Goal: Information Seeking & Learning: Learn about a topic

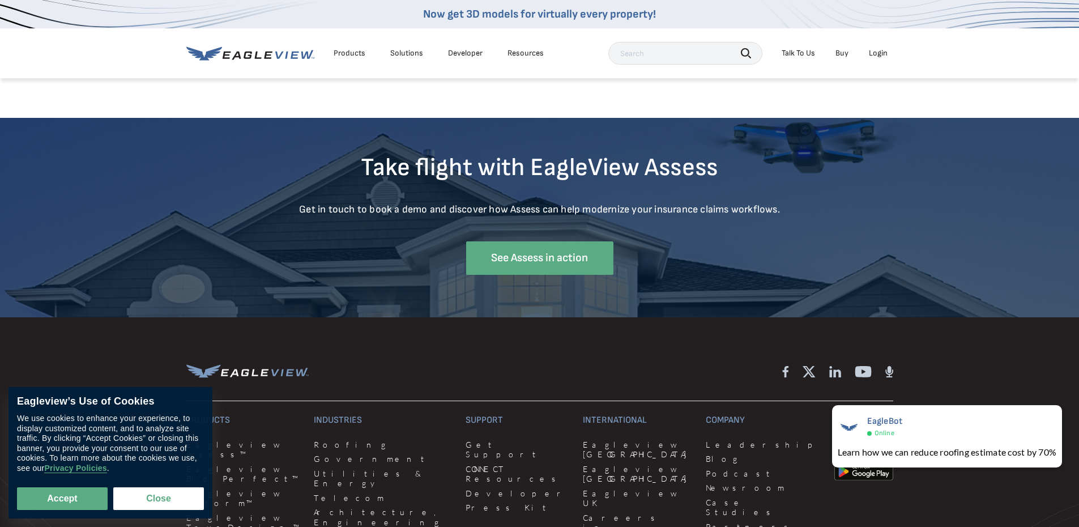
scroll to position [4475, 0]
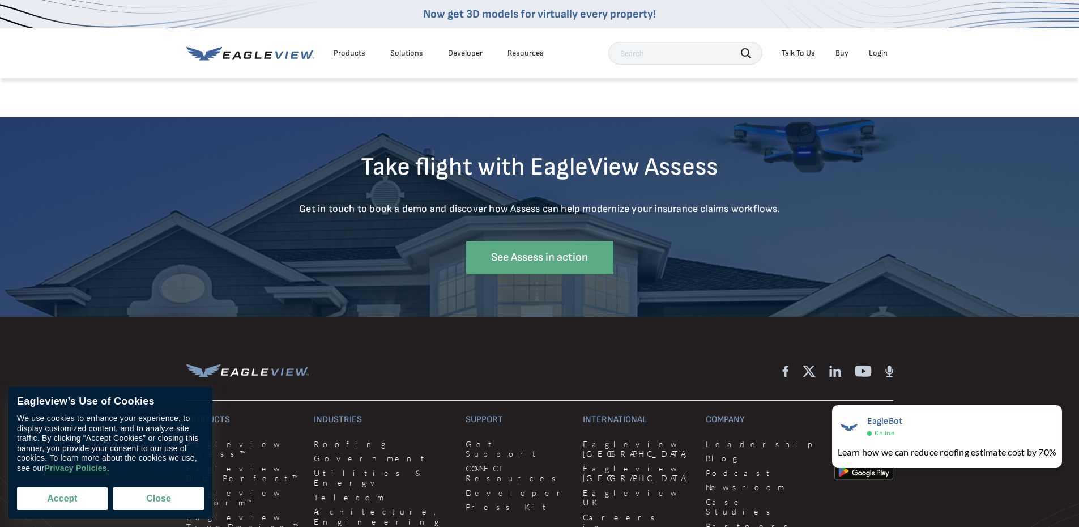
click at [79, 496] on button "Accept" at bounding box center [62, 498] width 91 height 23
checkbox input "true"
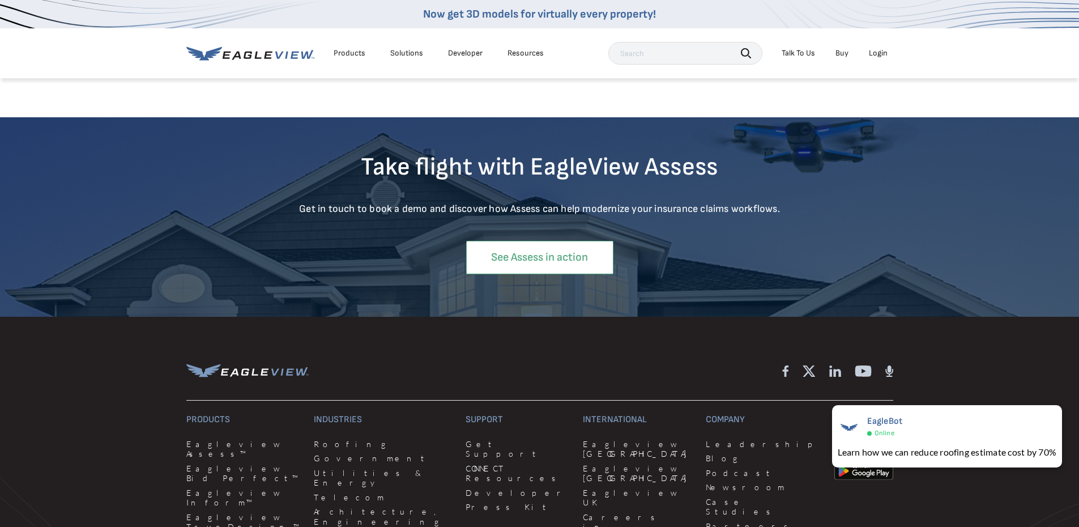
click at [535, 260] on link "See Assess in action" at bounding box center [539, 257] width 147 height 33
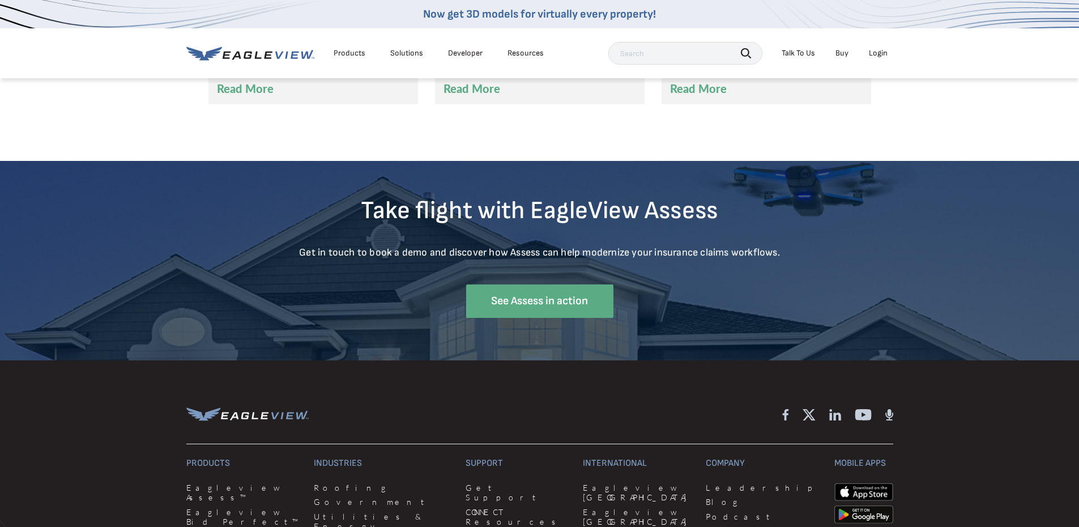
click at [351, 52] on div "Products" at bounding box center [350, 53] width 32 height 10
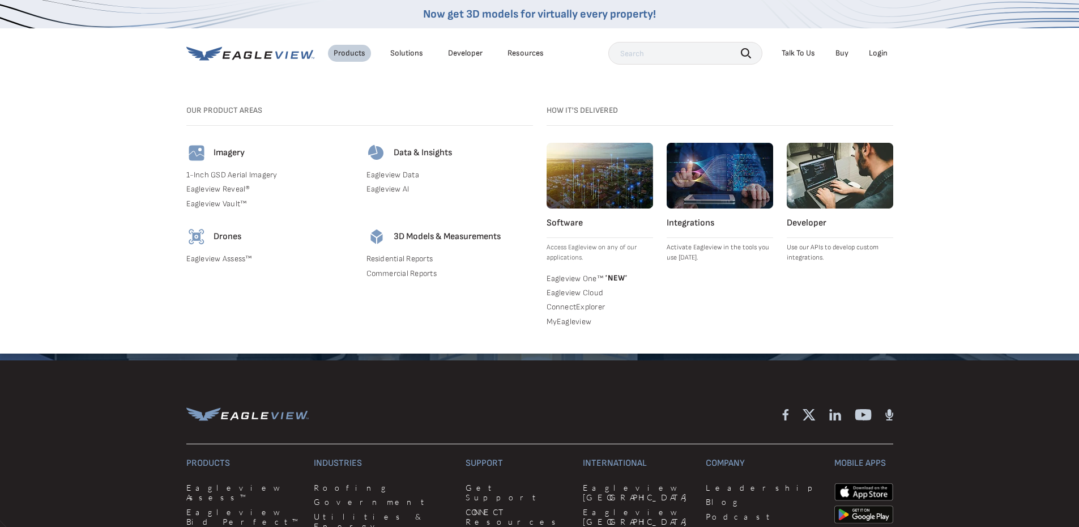
click at [413, 56] on div "Solutions" at bounding box center [406, 53] width 33 height 10
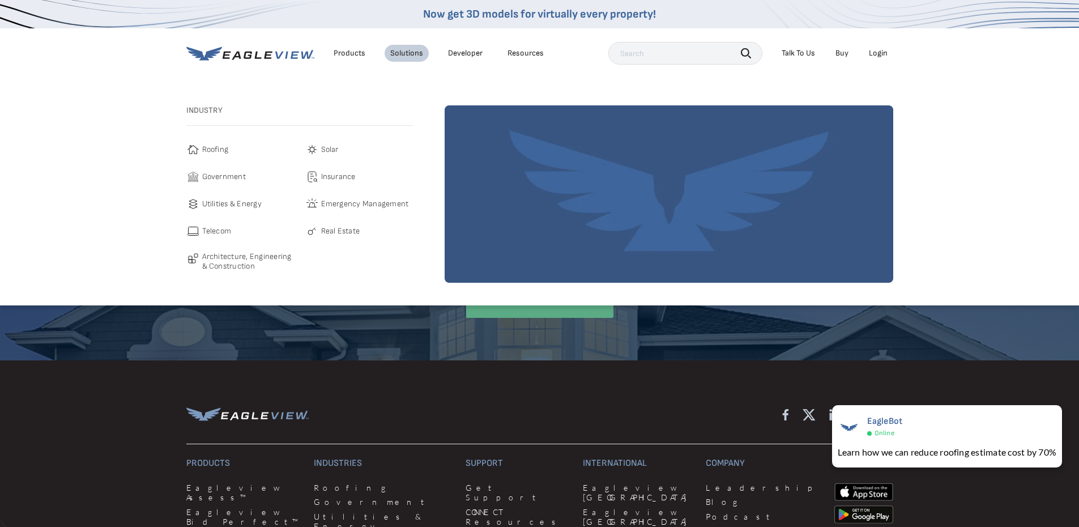
click at [464, 52] on link "Developer" at bounding box center [465, 53] width 35 height 10
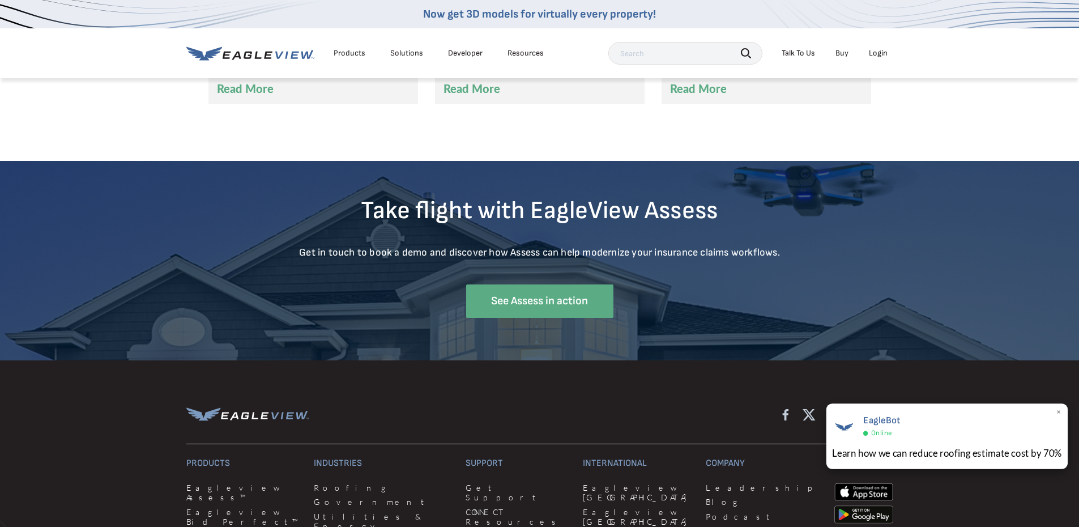
click at [879, 419] on span "EagleBot" at bounding box center [881, 420] width 37 height 11
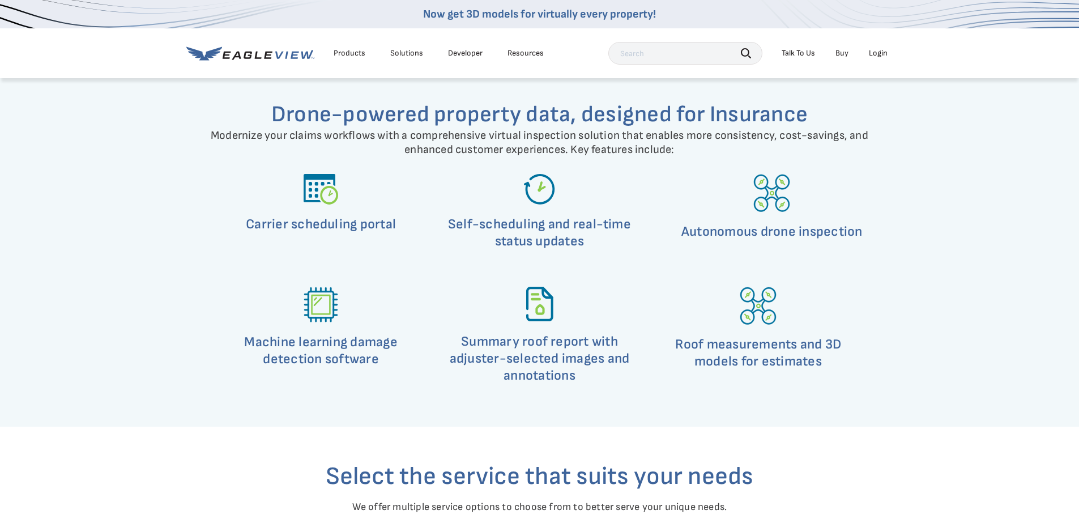
scroll to position [3116, 0]
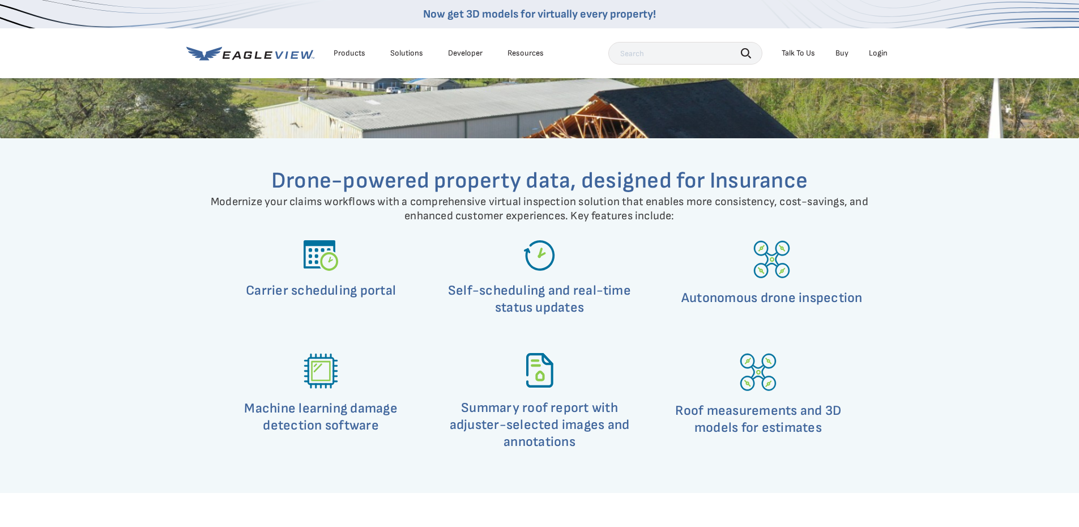
click at [329, 265] on img at bounding box center [321, 255] width 35 height 31
click at [318, 291] on h5 "Carrier scheduling portal" at bounding box center [321, 290] width 150 height 17
click at [274, 294] on h5 "Carrier scheduling portal" at bounding box center [321, 290] width 150 height 17
drag, startPoint x: 286, startPoint y: 296, endPoint x: 351, endPoint y: 325, distance: 71.0
click at [351, 325] on div "Carrier scheduling portal" at bounding box center [321, 282] width 208 height 84
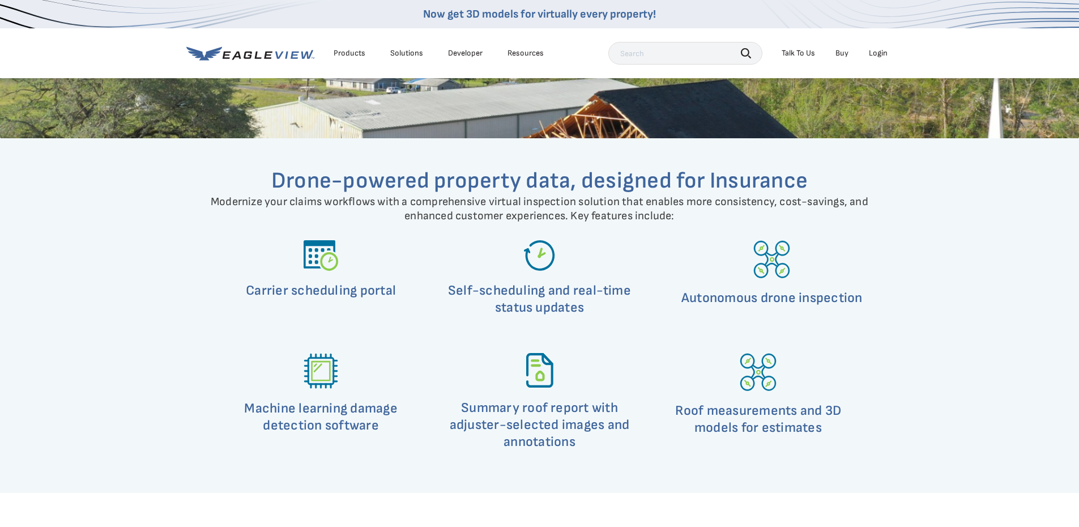
drag, startPoint x: 373, startPoint y: 305, endPoint x: 372, endPoint y: 299, distance: 6.3
click at [372, 301] on div "Carrier scheduling portal" at bounding box center [321, 273] width 150 height 67
click at [371, 292] on h5 "Carrier scheduling portal" at bounding box center [321, 290] width 150 height 17
drag, startPoint x: 552, startPoint y: 296, endPoint x: 548, endPoint y: 283, distance: 13.3
click at [552, 294] on h5 "Self-scheduling and real-time status updates" at bounding box center [539, 299] width 208 height 34
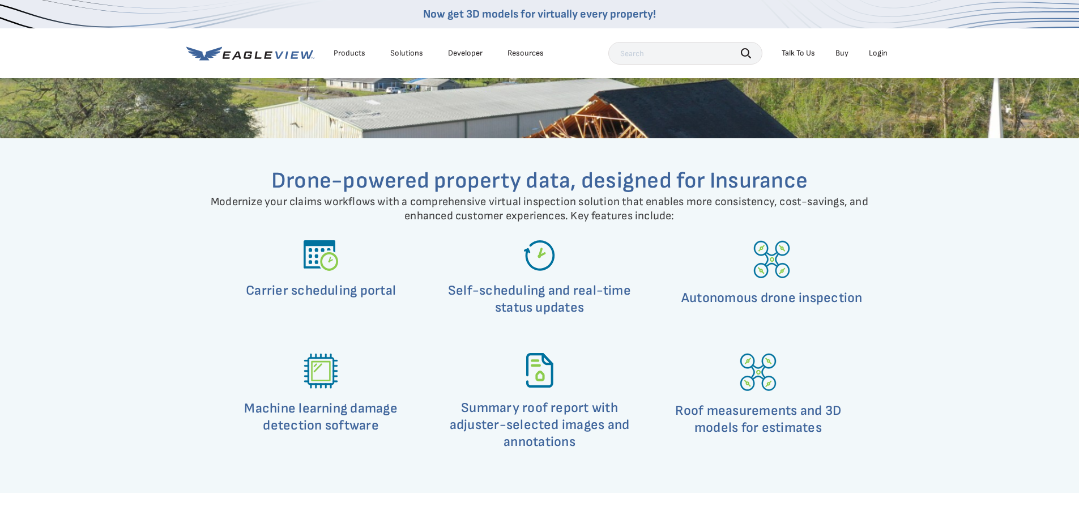
drag, startPoint x: 533, startPoint y: 248, endPoint x: 540, endPoint y: 257, distance: 10.9
click at [533, 249] on img at bounding box center [539, 255] width 31 height 31
click at [543, 260] on img at bounding box center [539, 255] width 31 height 31
click at [544, 260] on img at bounding box center [539, 255] width 31 height 31
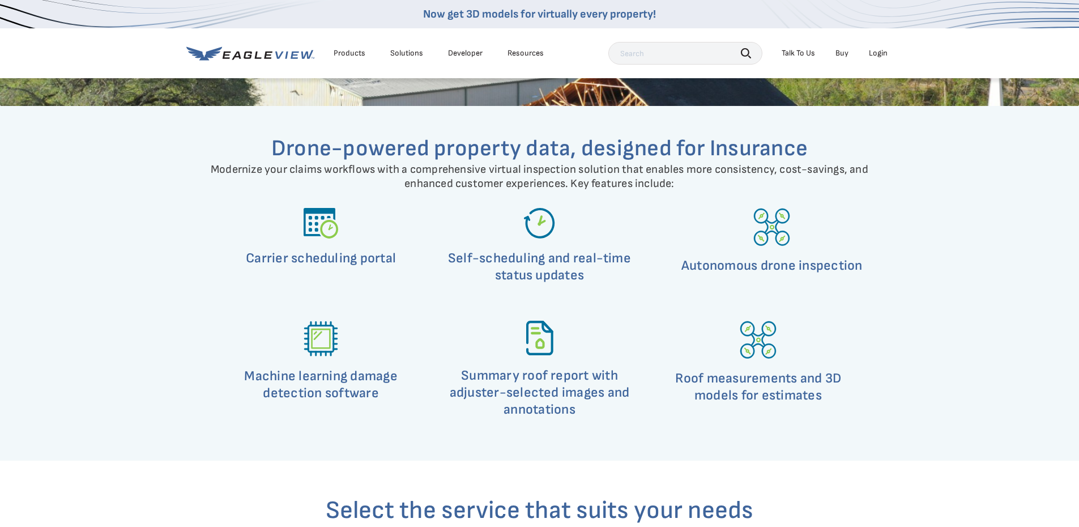
scroll to position [3229, 0]
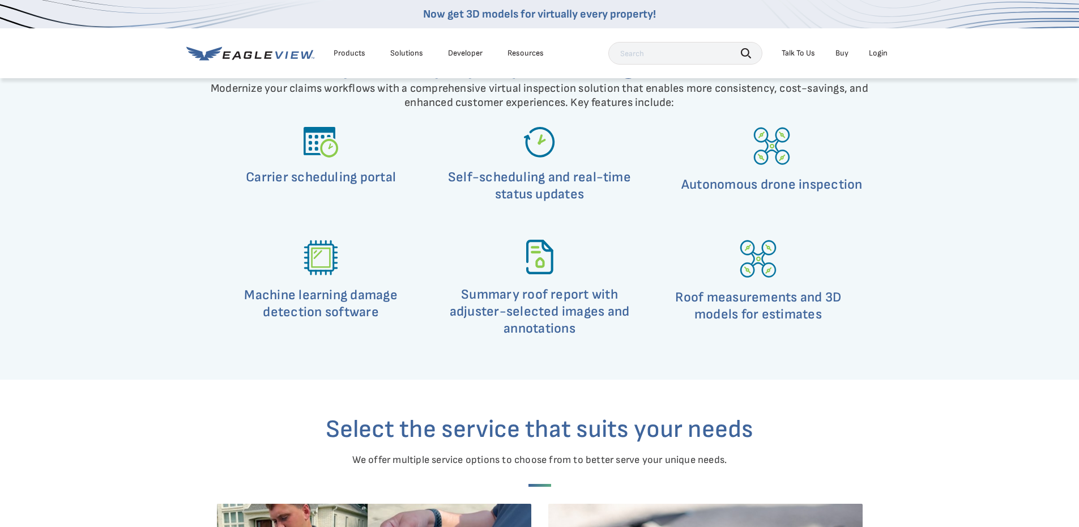
click at [319, 262] on img at bounding box center [321, 258] width 35 height 36
click at [321, 262] on img at bounding box center [321, 258] width 35 height 36
click at [323, 261] on img at bounding box center [321, 258] width 35 height 36
drag, startPoint x: 324, startPoint y: 261, endPoint x: 335, endPoint y: 280, distance: 22.3
click at [326, 262] on img at bounding box center [321, 258] width 35 height 36
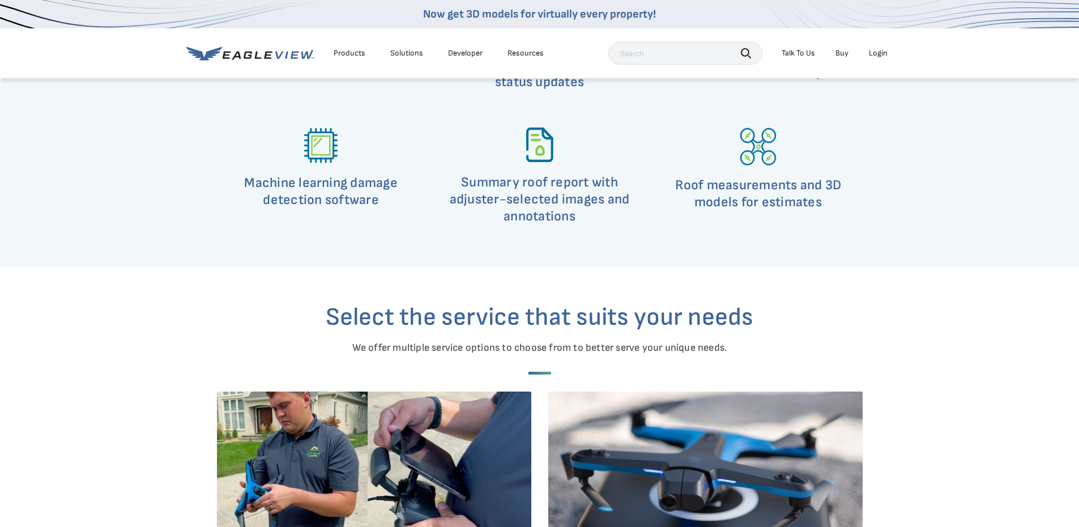
scroll to position [3342, 0]
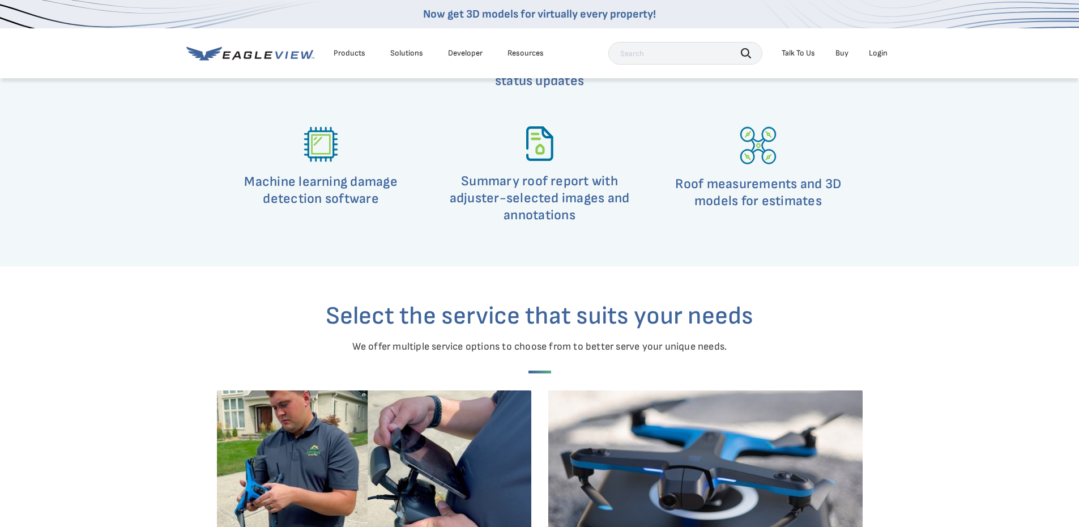
click at [553, 195] on h5 "Summary roof report with adjuster-selected images and annotations" at bounding box center [539, 198] width 208 height 51
drag, startPoint x: 553, startPoint y: 195, endPoint x: 664, endPoint y: 223, distance: 114.0
click at [604, 214] on h5 "Summary roof report with adjuster-selected images and annotations" at bounding box center [539, 198] width 208 height 51
click at [738, 204] on h5 "Roof measurements and 3D models for estimates" at bounding box center [758, 193] width 208 height 34
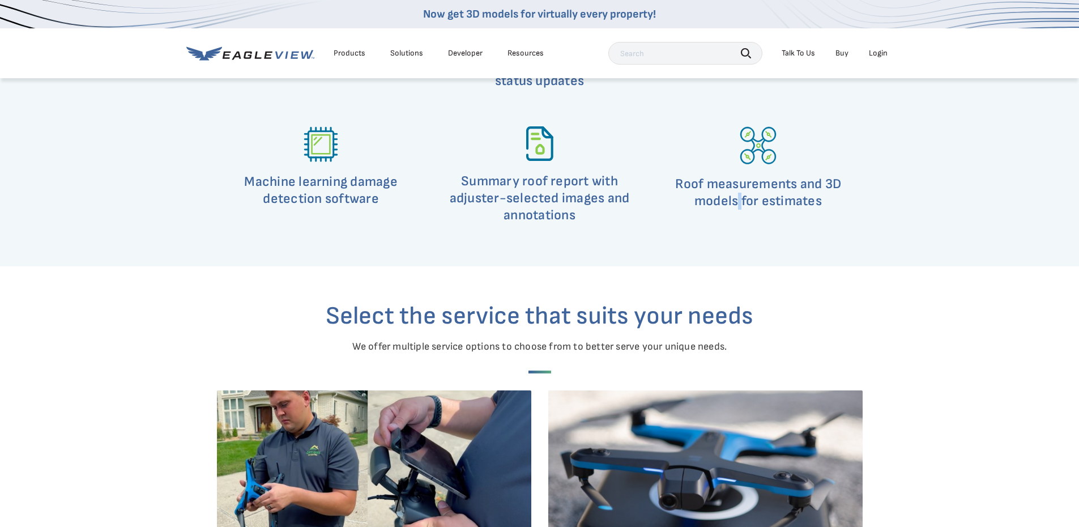
click at [738, 205] on h5 "Roof measurements and 3D models for estimates" at bounding box center [758, 193] width 208 height 34
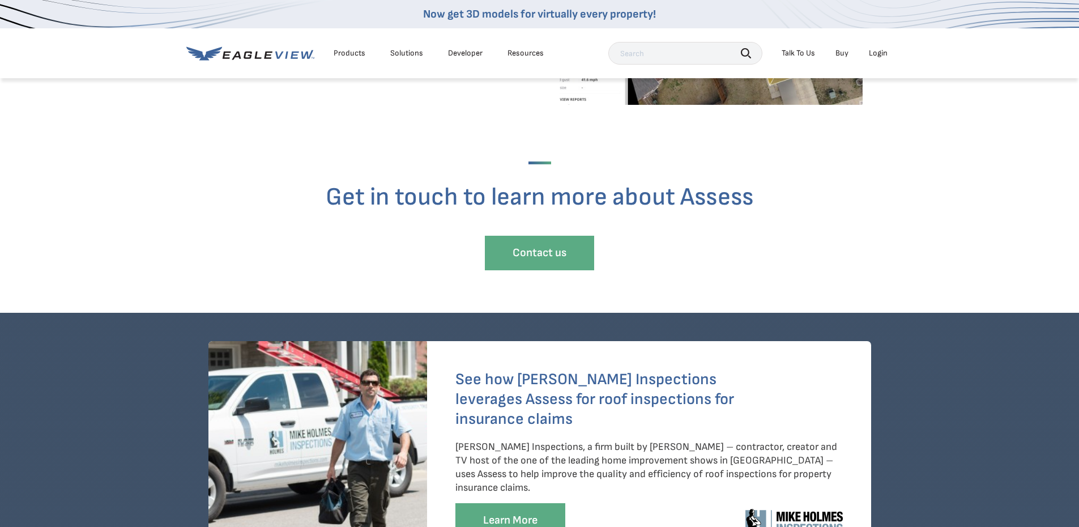
scroll to position [2493, 0]
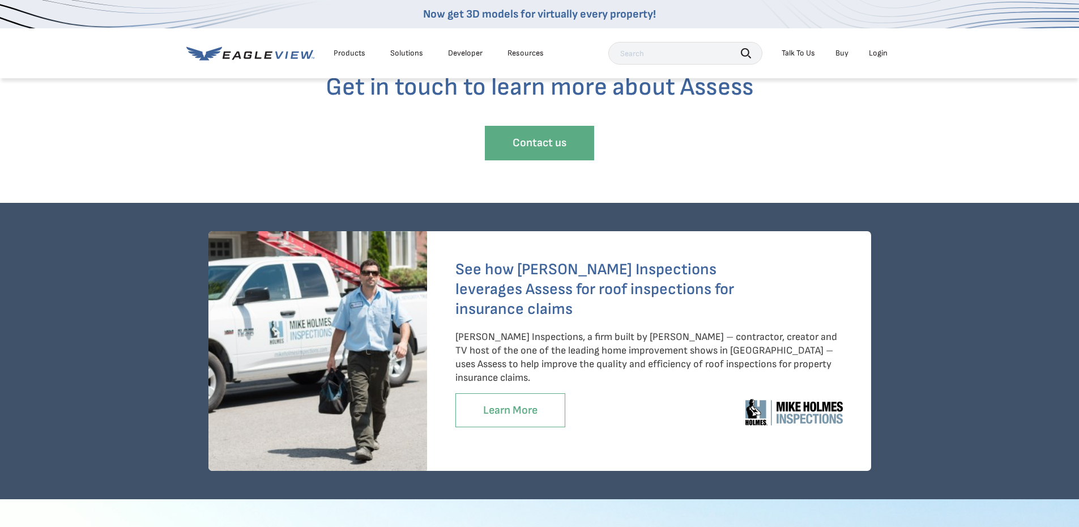
click at [501, 394] on link "Learn More" at bounding box center [510, 410] width 110 height 35
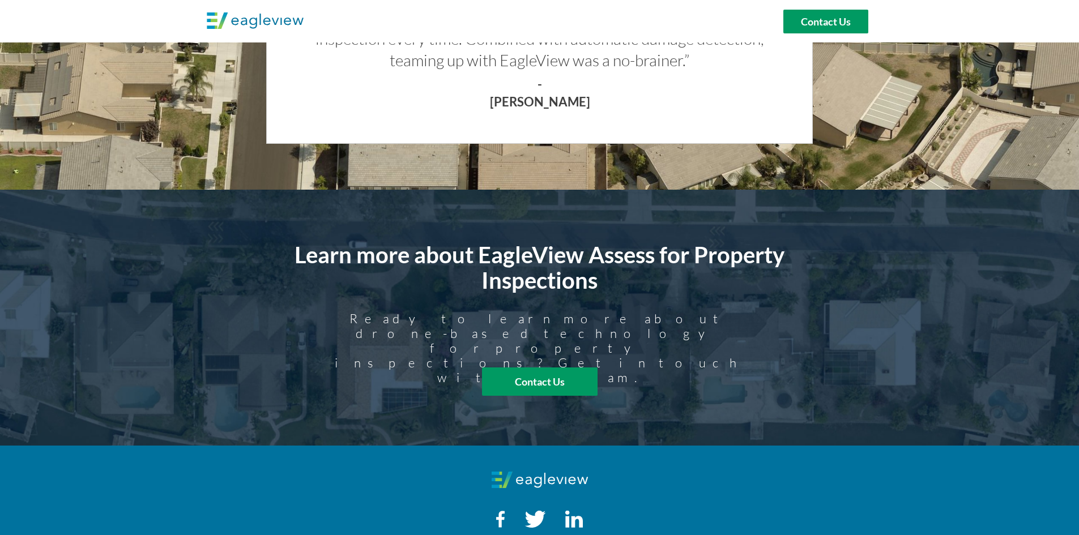
scroll to position [1133, 0]
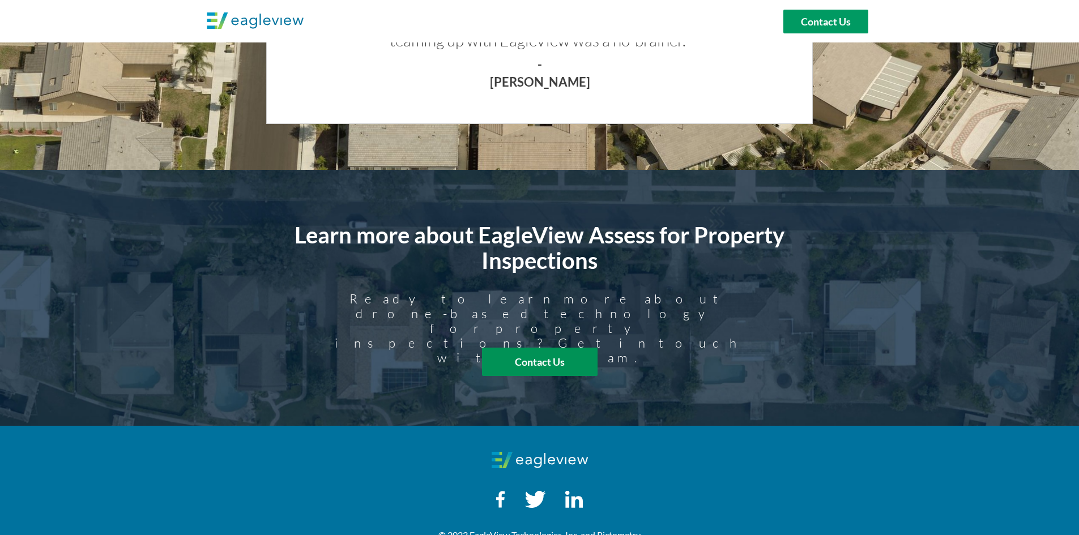
click at [556, 363] on strong "Contact Us" at bounding box center [540, 362] width 50 height 12
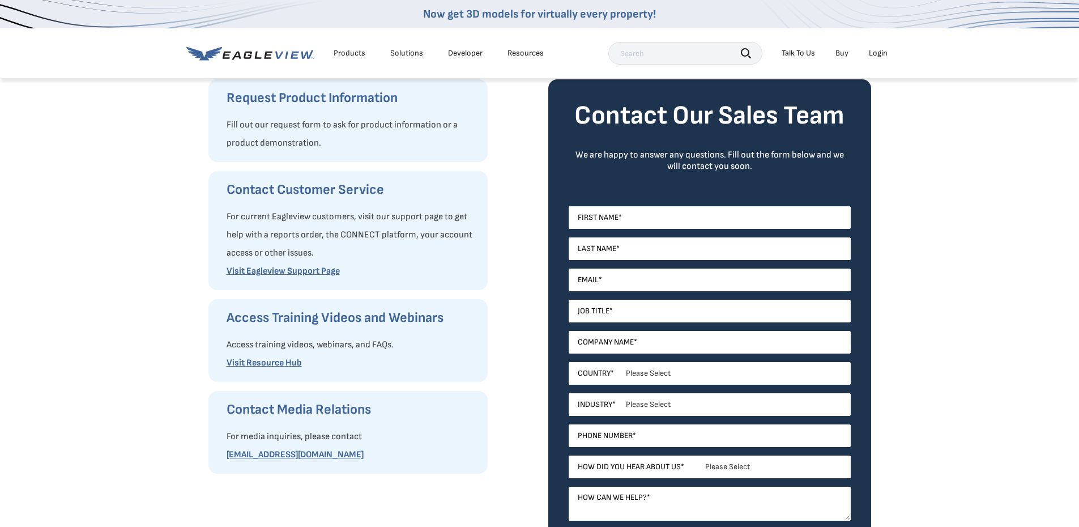
scroll to position [113, 0]
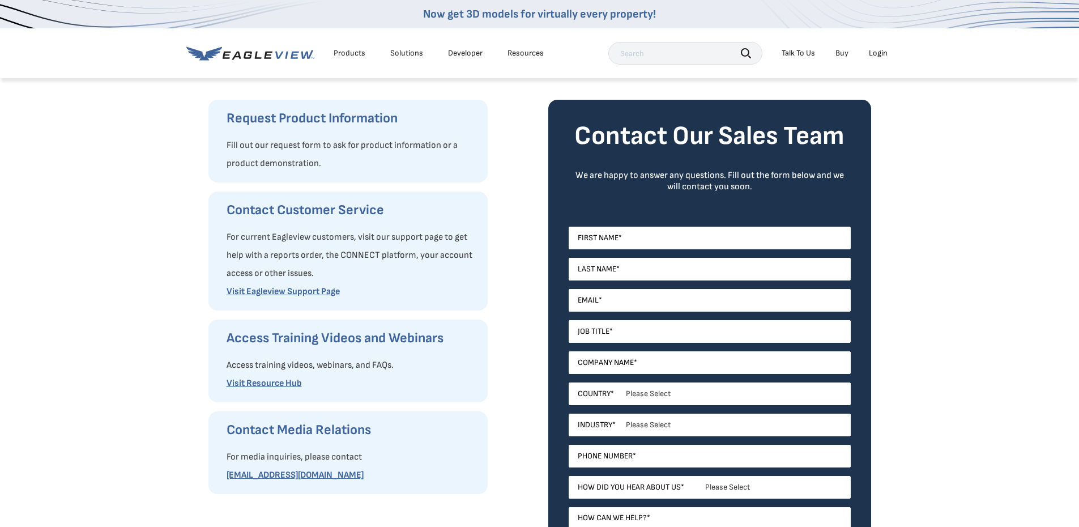
click at [249, 354] on div "Access Training Videos and Webinars Access training videos, webinars, and FAQs.…" at bounding box center [352, 360] width 250 height 63
click at [246, 354] on div "Access Training Videos and Webinars Access training videos, webinars, and FAQs.…" at bounding box center [352, 360] width 250 height 63
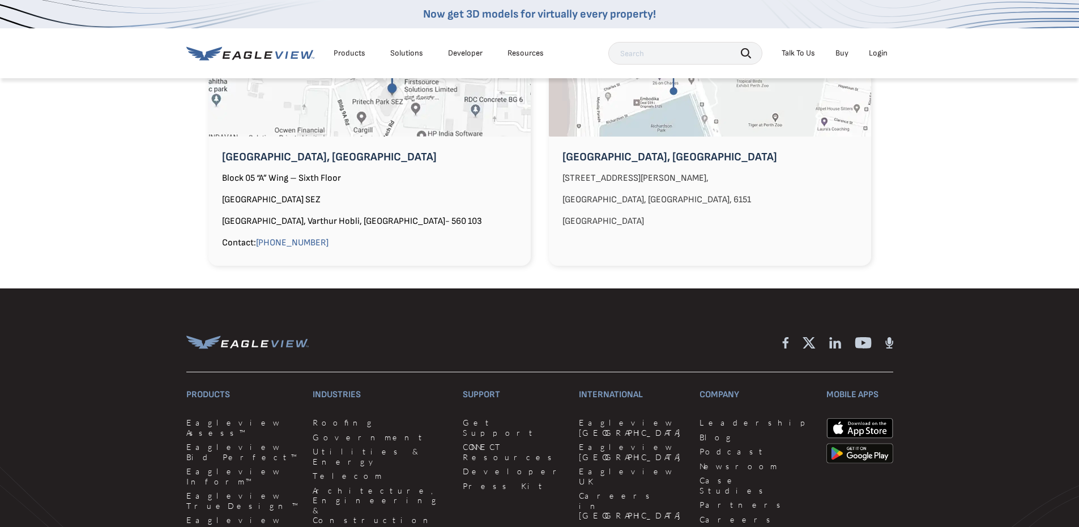
scroll to position [1133, 0]
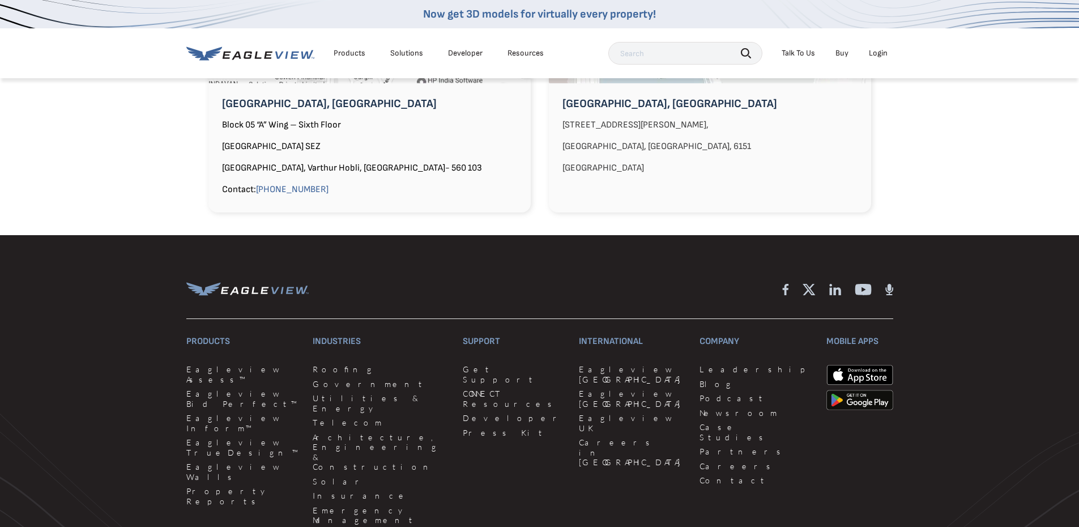
click at [862, 284] on icon at bounding box center [863, 289] width 16 height 11
